Goal: Use online tool/utility: Use online tool/utility

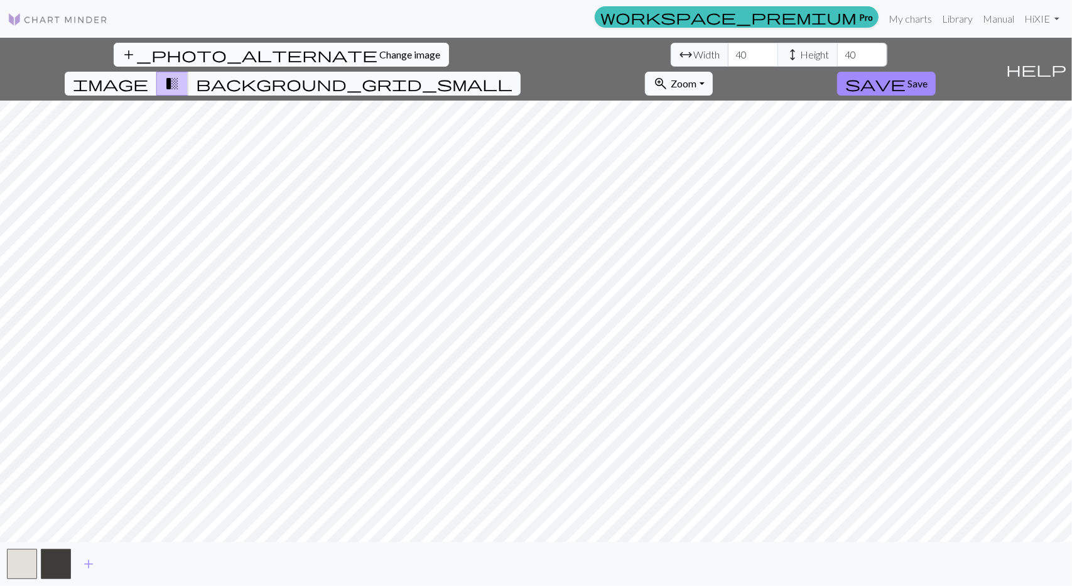
click at [380, 52] on span "Change image" at bounding box center [410, 54] width 61 height 12
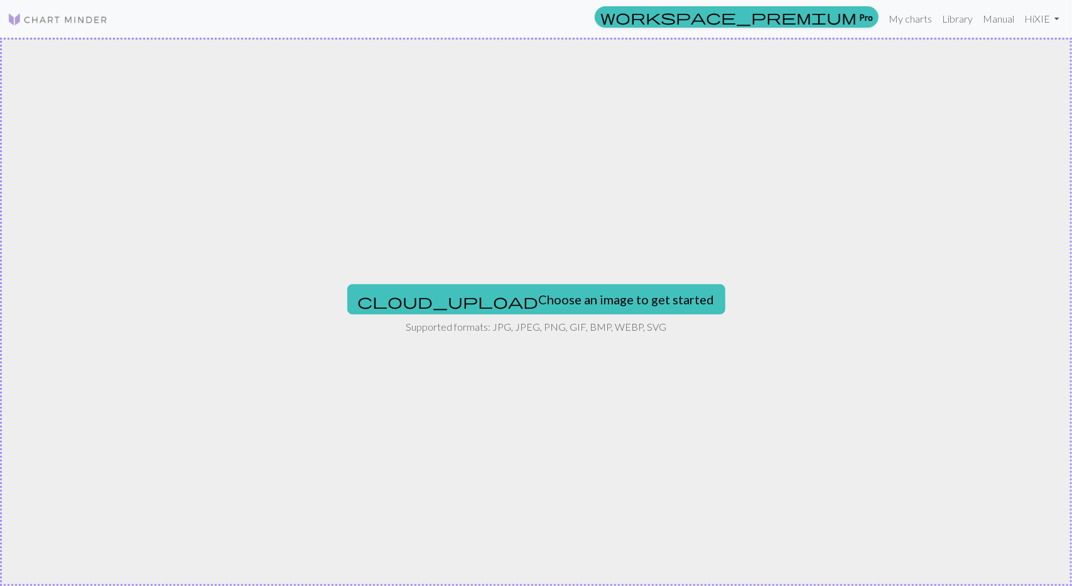
click at [534, 315] on div "cloud_upload Choose an image to get started Supported formats: JPG, JPEG, PNG, …" at bounding box center [536, 312] width 1072 height 548
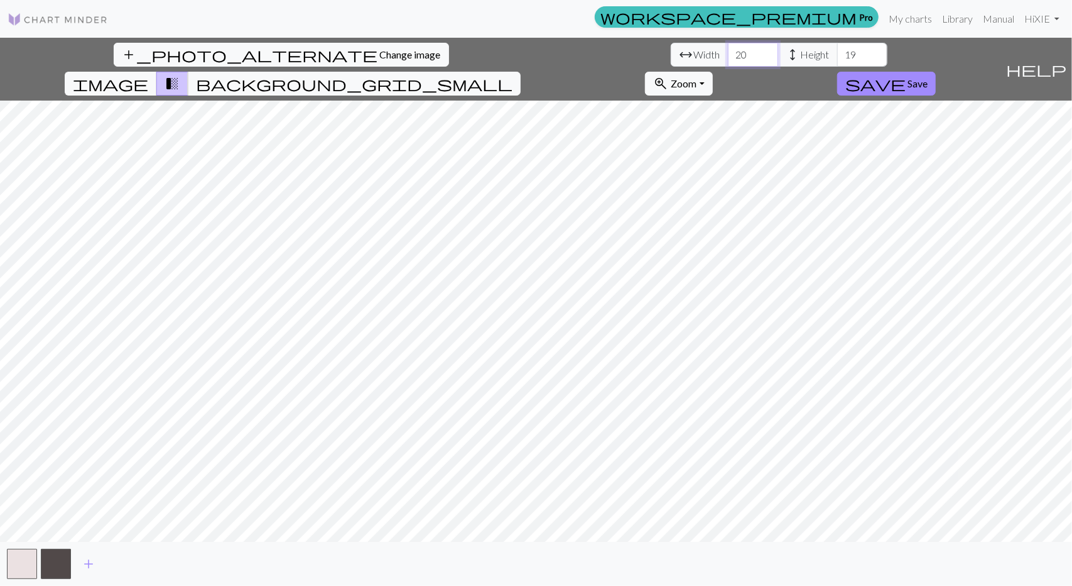
drag, startPoint x: 325, startPoint y: 53, endPoint x: 283, endPoint y: 53, distance: 41.5
click at [671, 53] on div "arrow_range Width 20 height Height 19" at bounding box center [779, 55] width 217 height 24
type input "40"
drag, startPoint x: 427, startPoint y: 54, endPoint x: 416, endPoint y: 55, distance: 11.3
click at [671, 55] on div "arrow_range Width 40 height Height 19" at bounding box center [779, 55] width 217 height 24
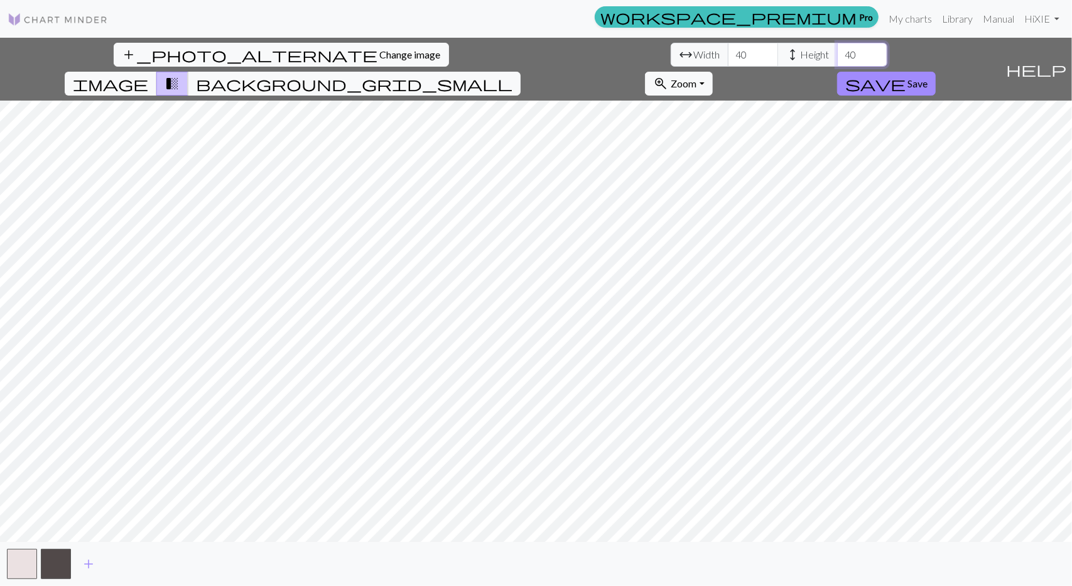
type input "40"
click at [122, 61] on span "add_photo_alternate" at bounding box center [250, 55] width 256 height 18
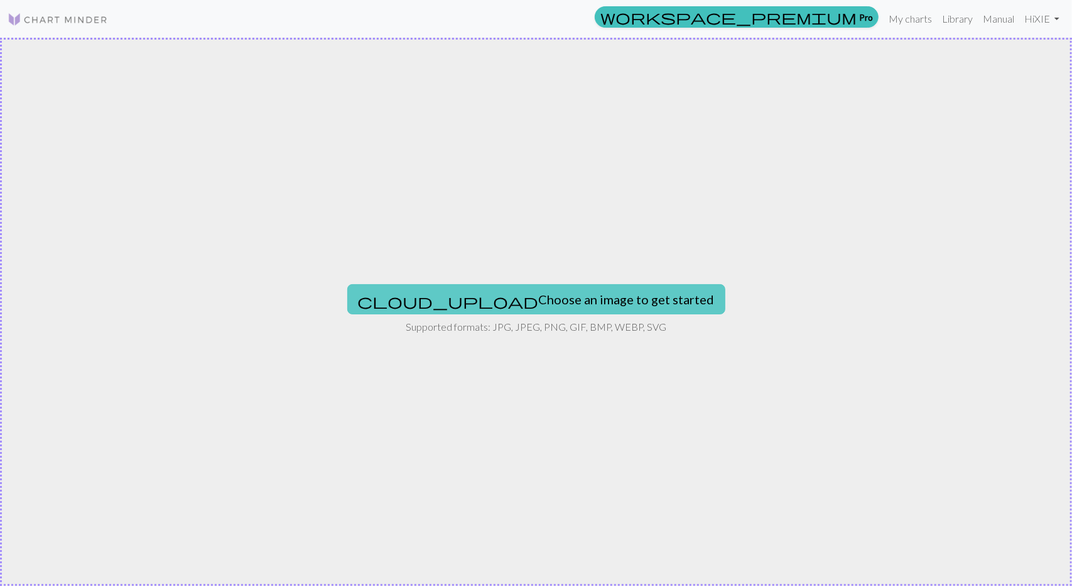
click at [548, 307] on button "cloud_upload Choose an image to get started" at bounding box center [536, 299] width 378 height 30
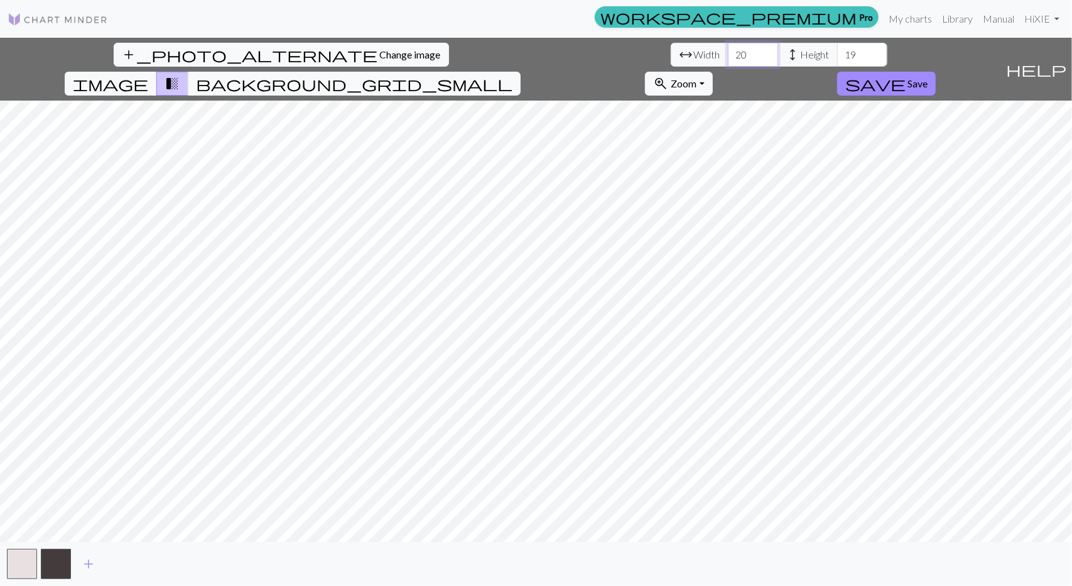
drag, startPoint x: 329, startPoint y: 56, endPoint x: 297, endPoint y: 55, distance: 32.1
click at [671, 55] on div "arrow_range Width 20 height Height 19" at bounding box center [779, 55] width 217 height 24
type input "40"
drag, startPoint x: 441, startPoint y: 56, endPoint x: 375, endPoint y: 50, distance: 66.3
click at [671, 50] on div "arrow_range Width 40 height Height 19" at bounding box center [779, 55] width 217 height 24
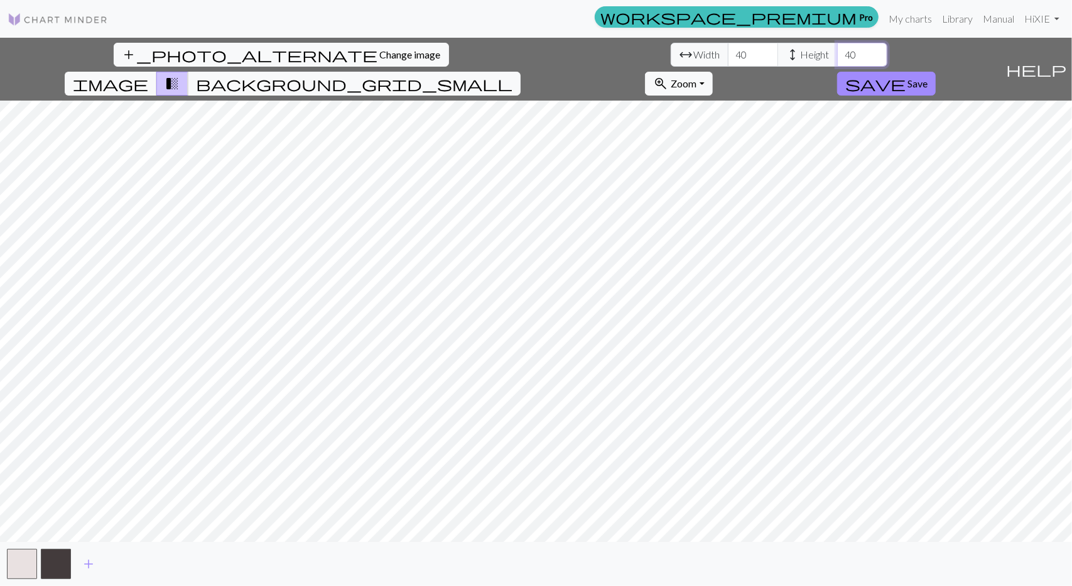
type input "40"
